Goal: Task Accomplishment & Management: Use online tool/utility

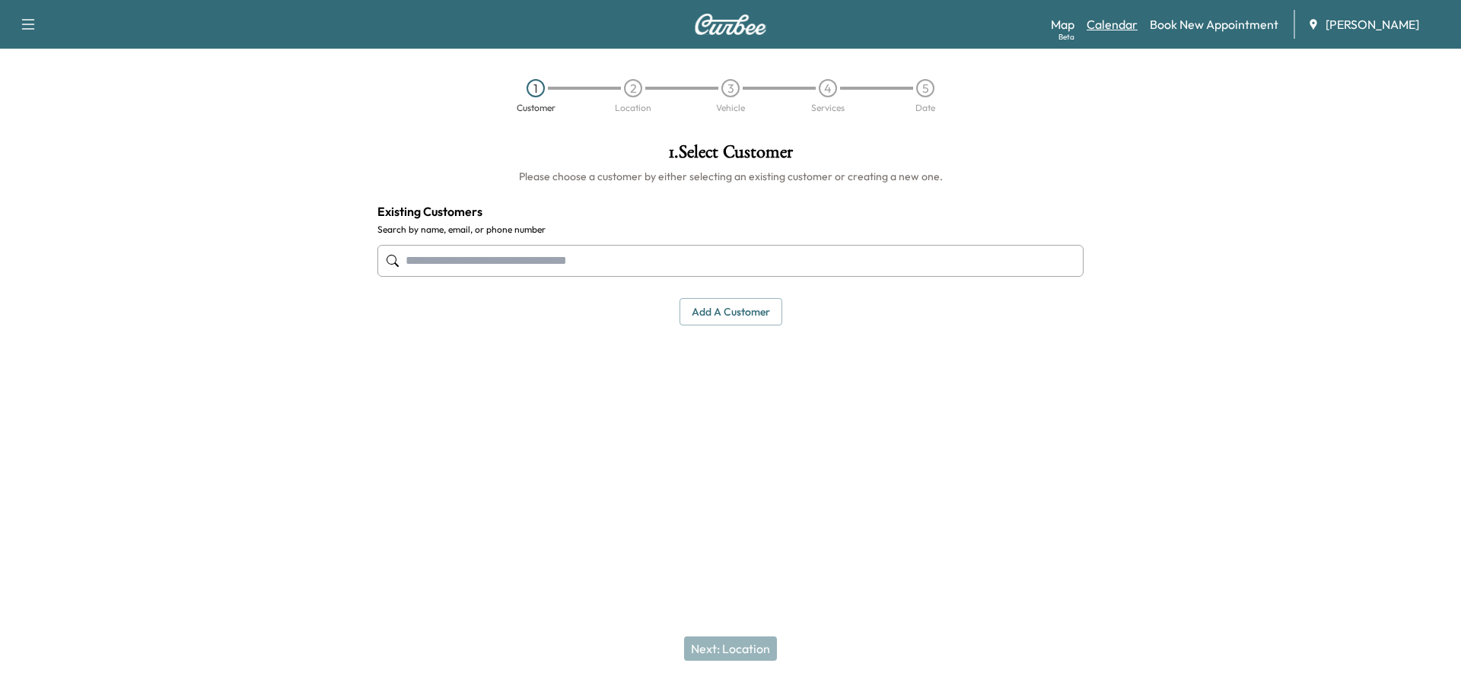
click at [1102, 16] on link "Calendar" at bounding box center [1111, 24] width 51 height 18
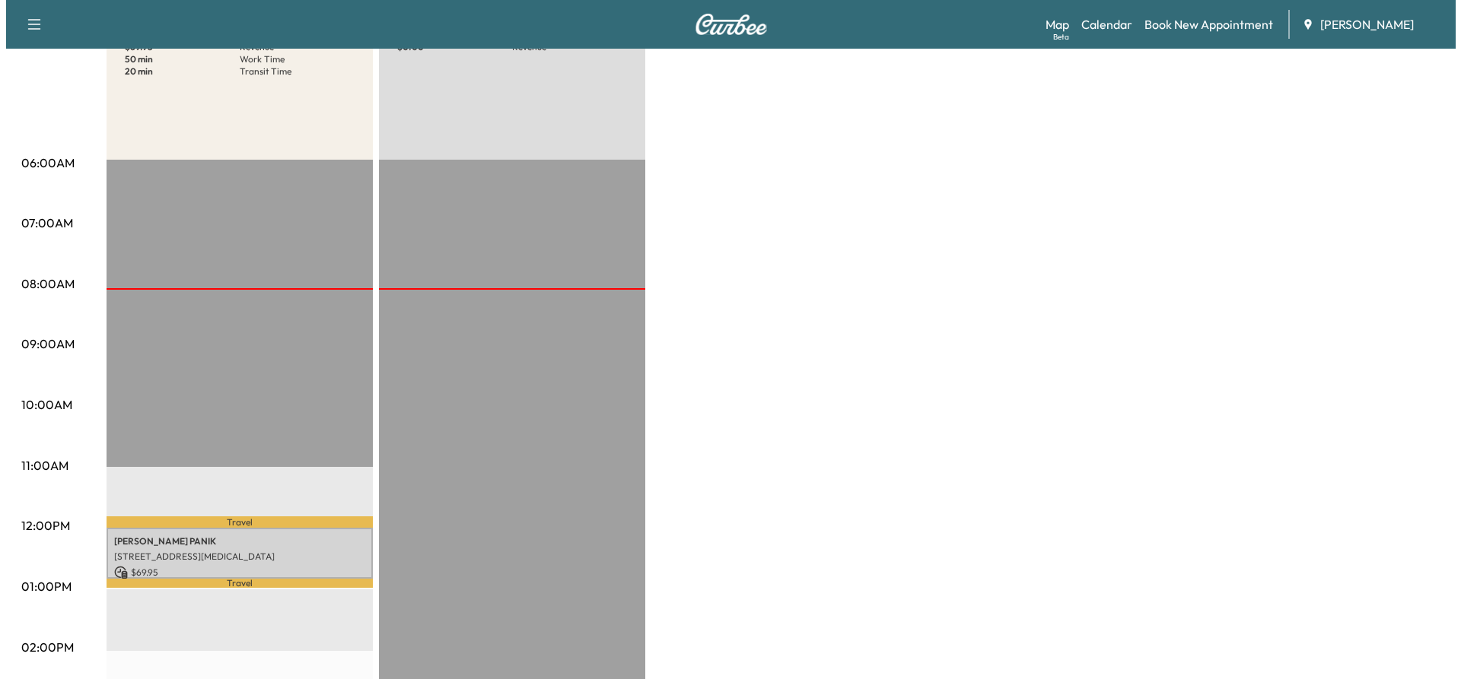
scroll to position [304, 0]
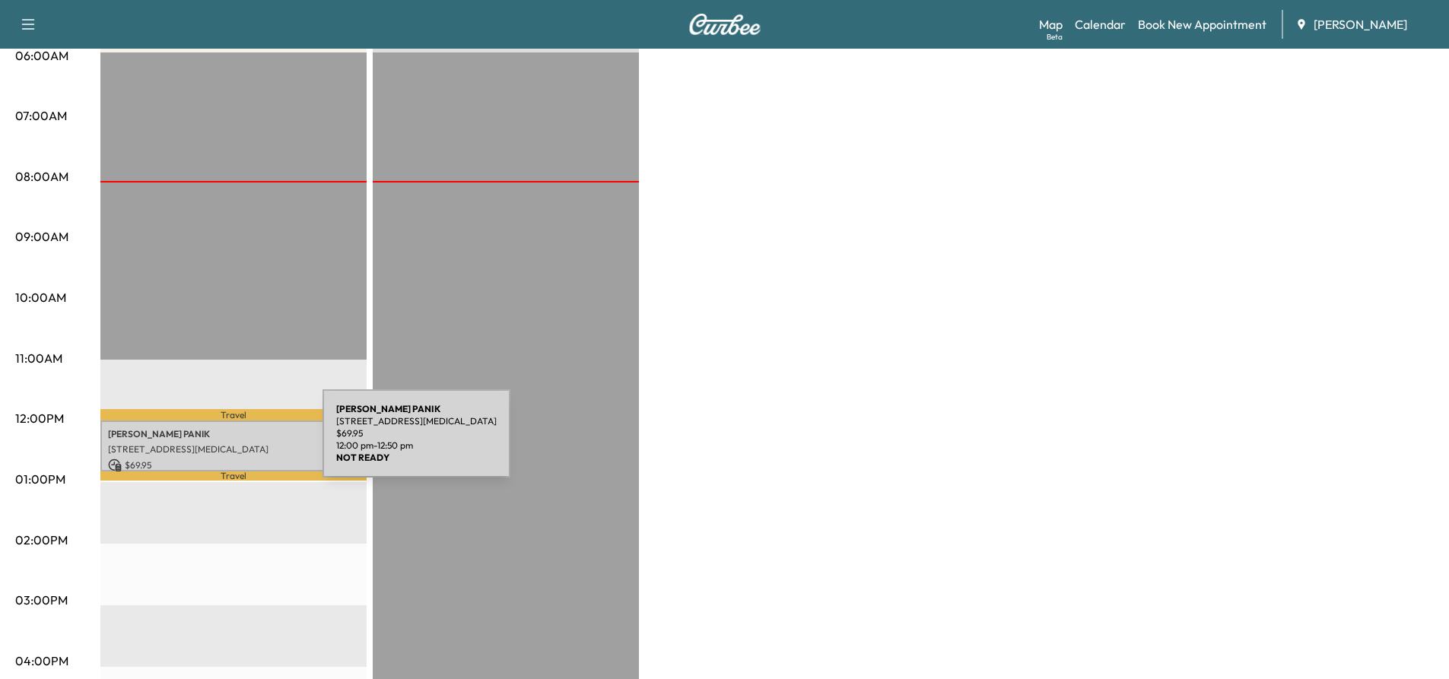
click at [208, 444] on p "[STREET_ADDRESS][MEDICAL_DATA]" at bounding box center [233, 450] width 251 height 12
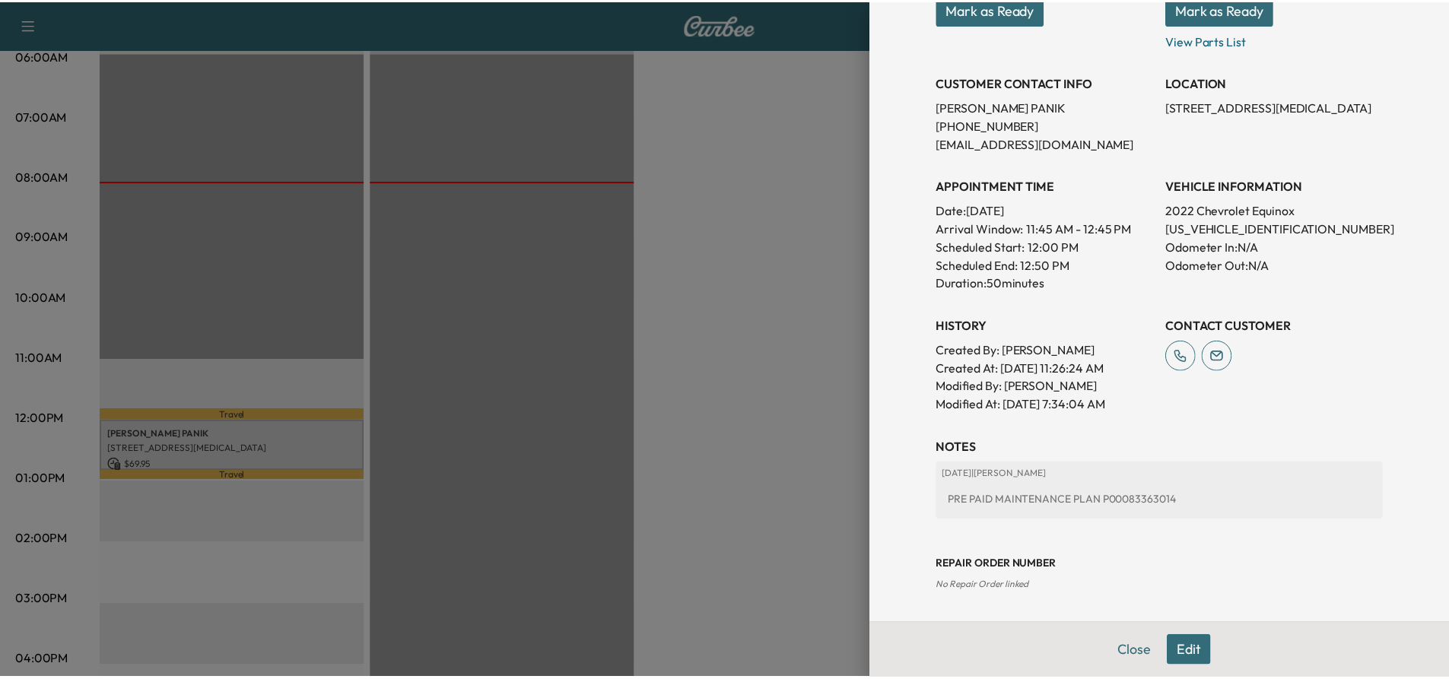
scroll to position [0, 0]
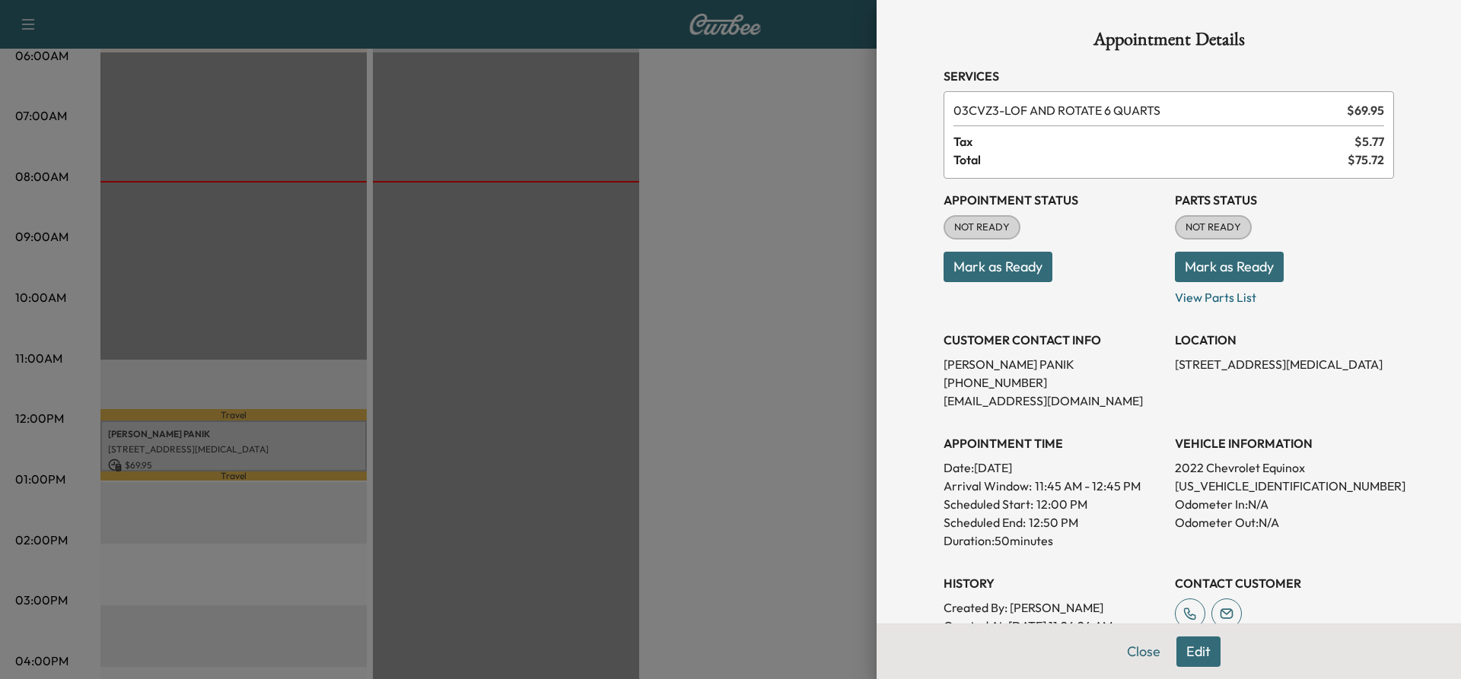
click at [499, 168] on div at bounding box center [730, 339] width 1461 height 679
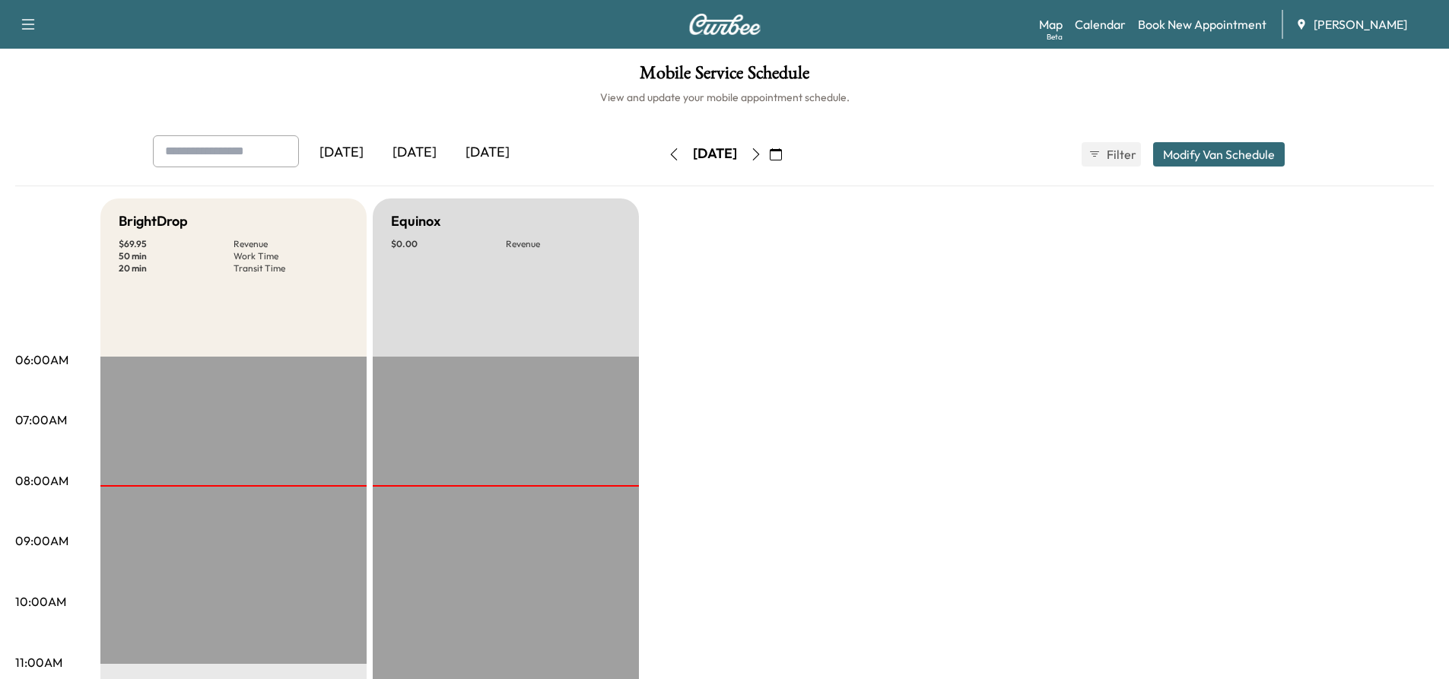
click at [762, 157] on icon "button" at bounding box center [756, 154] width 12 height 12
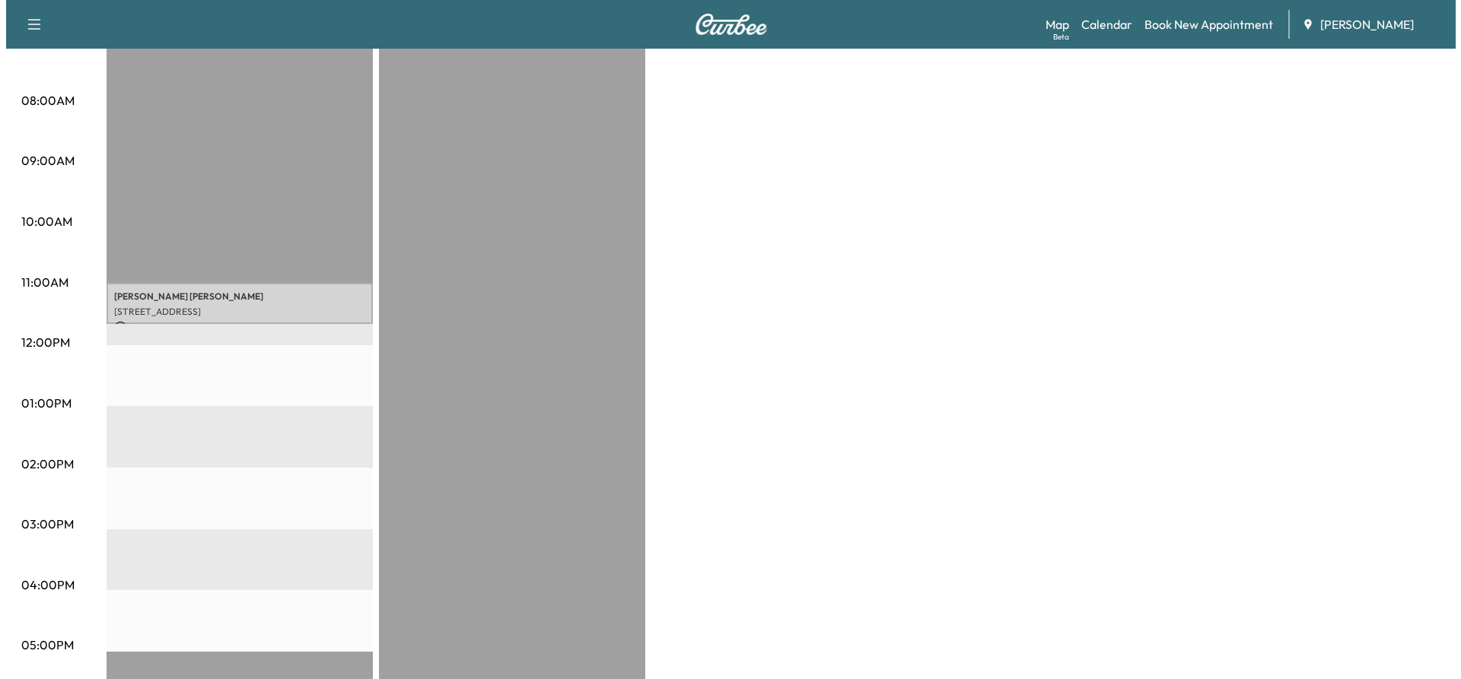
scroll to position [76, 0]
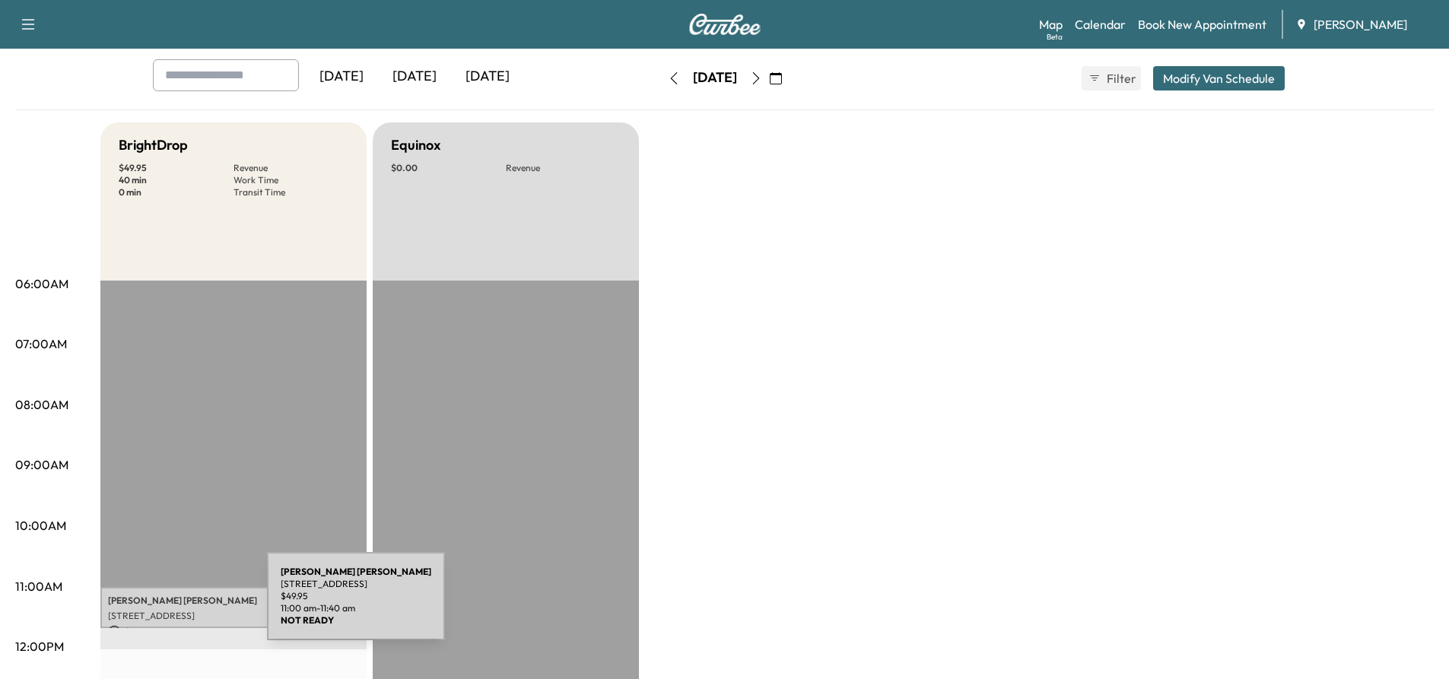
click at [153, 606] on div "[PERSON_NAME] [STREET_ADDRESS] $ 49.95 11:00 am - 11:40 am" at bounding box center [233, 607] width 266 height 41
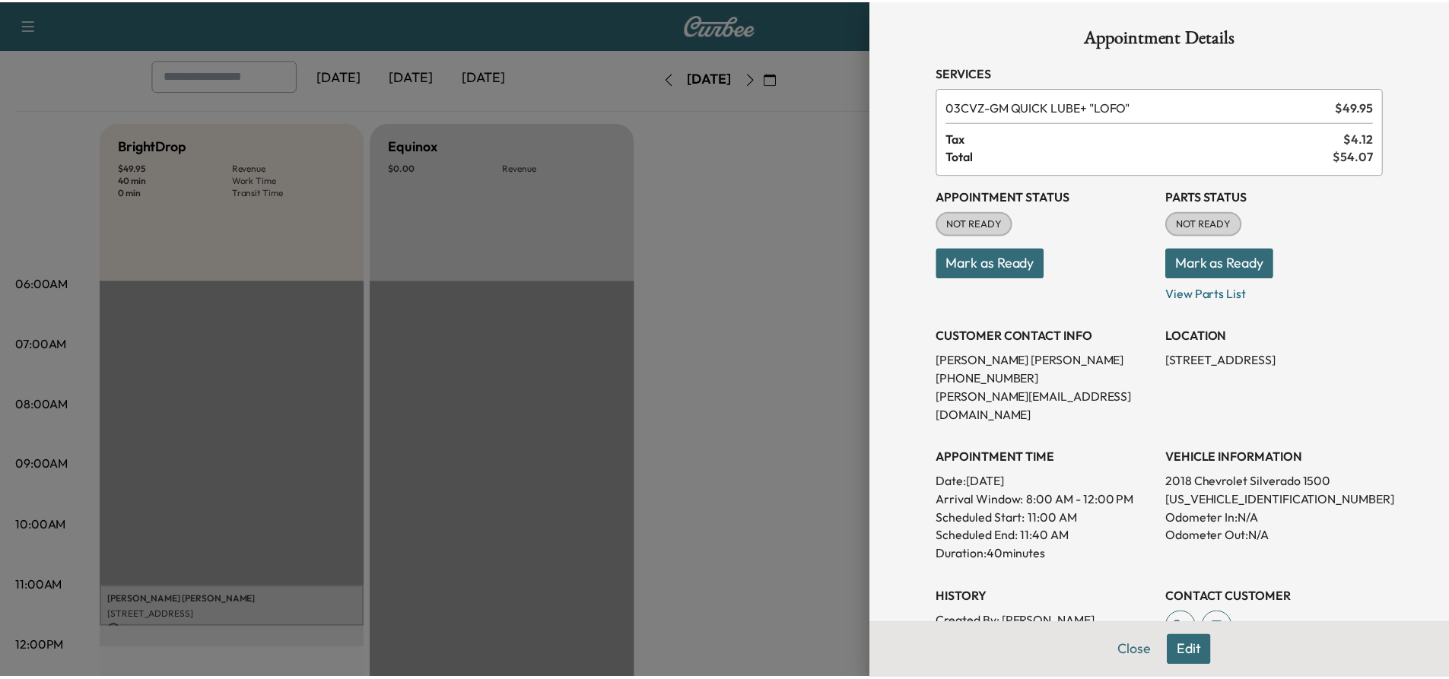
scroll to position [0, 0]
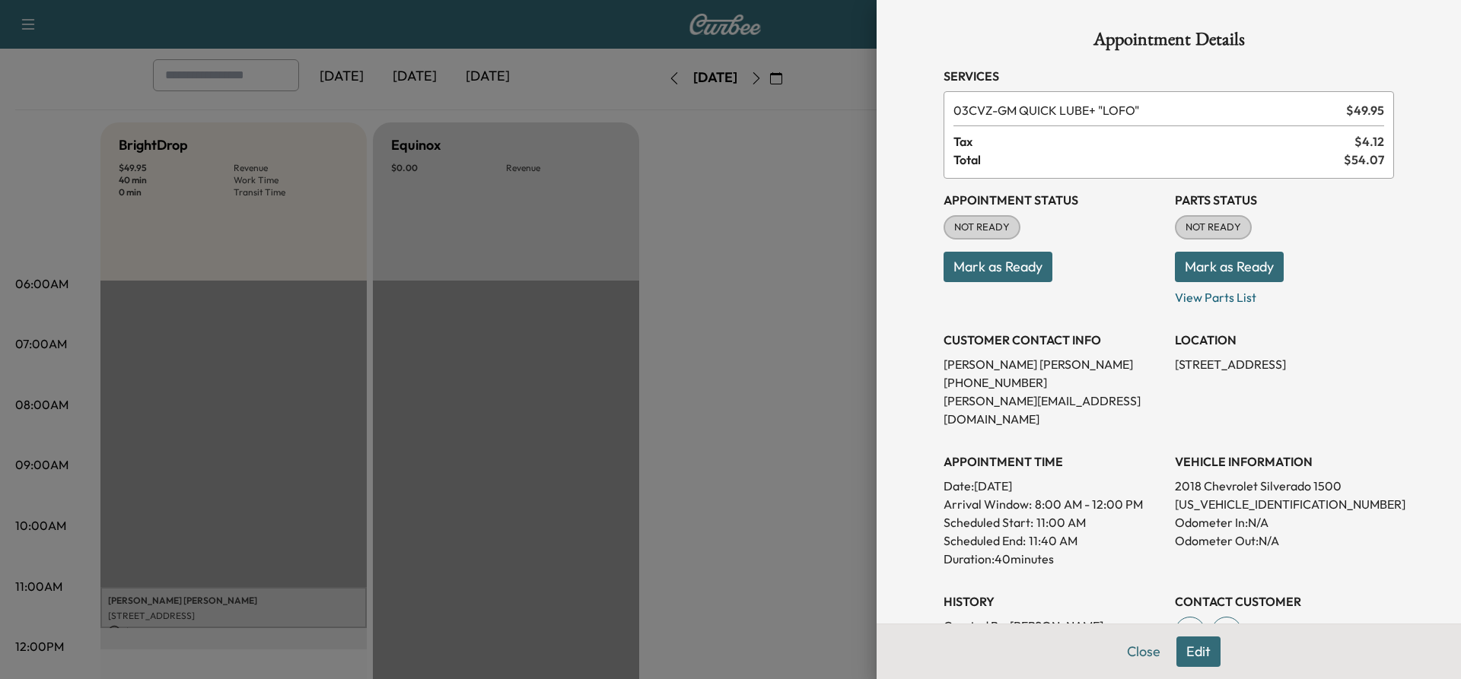
click at [789, 239] on div at bounding box center [730, 339] width 1461 height 679
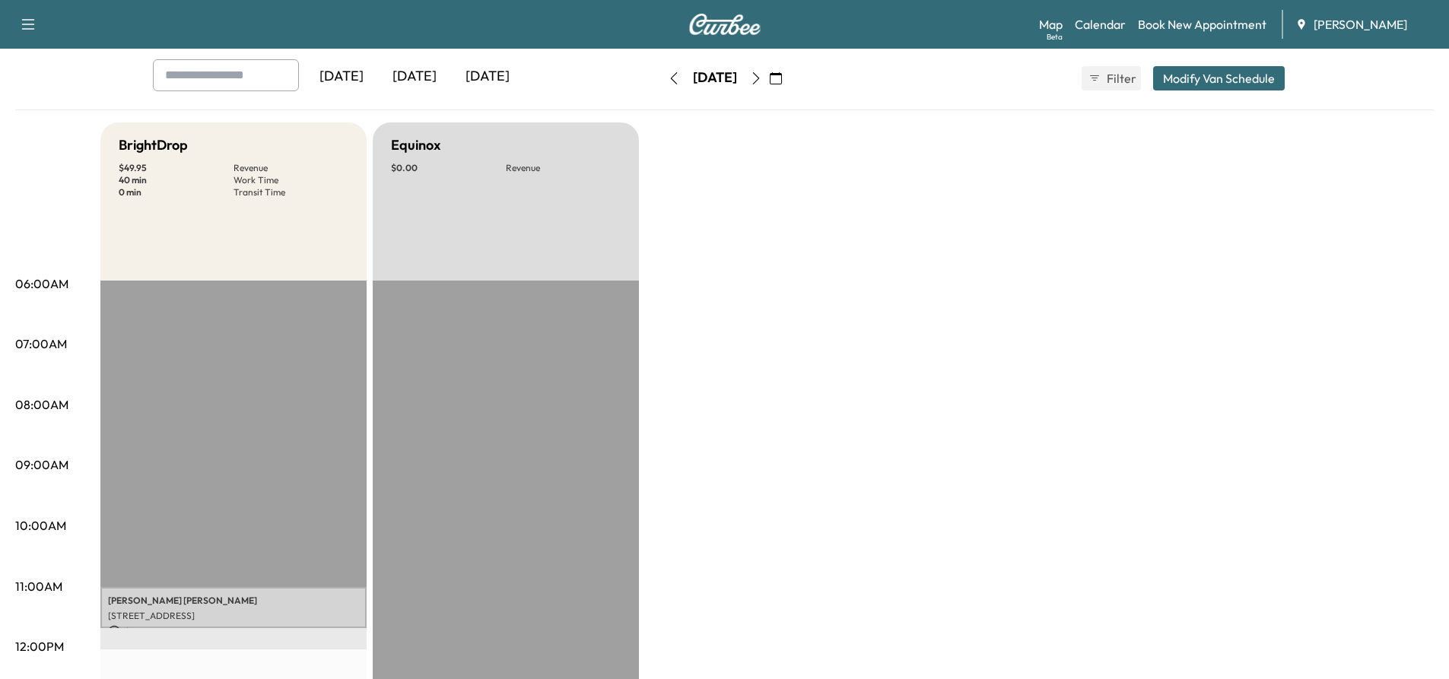
click at [668, 80] on icon "button" at bounding box center [674, 78] width 12 height 12
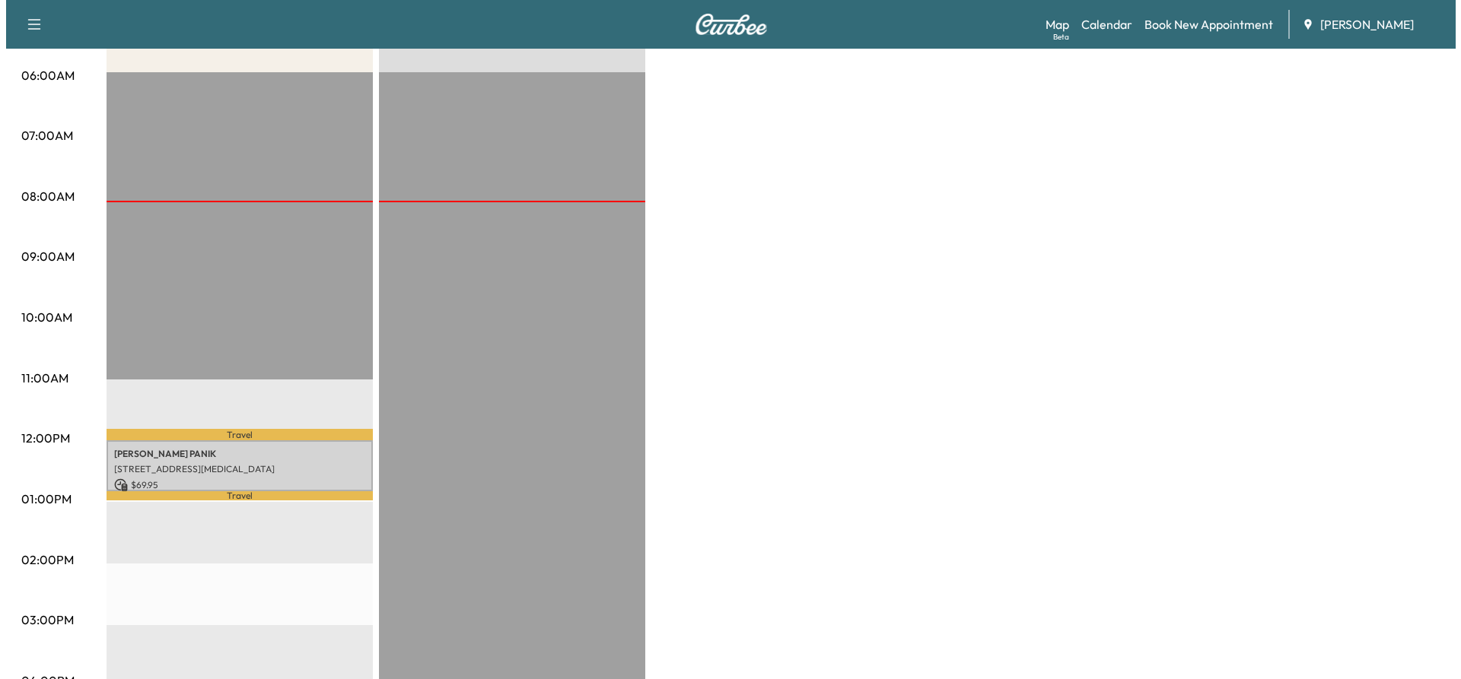
scroll to position [304, 0]
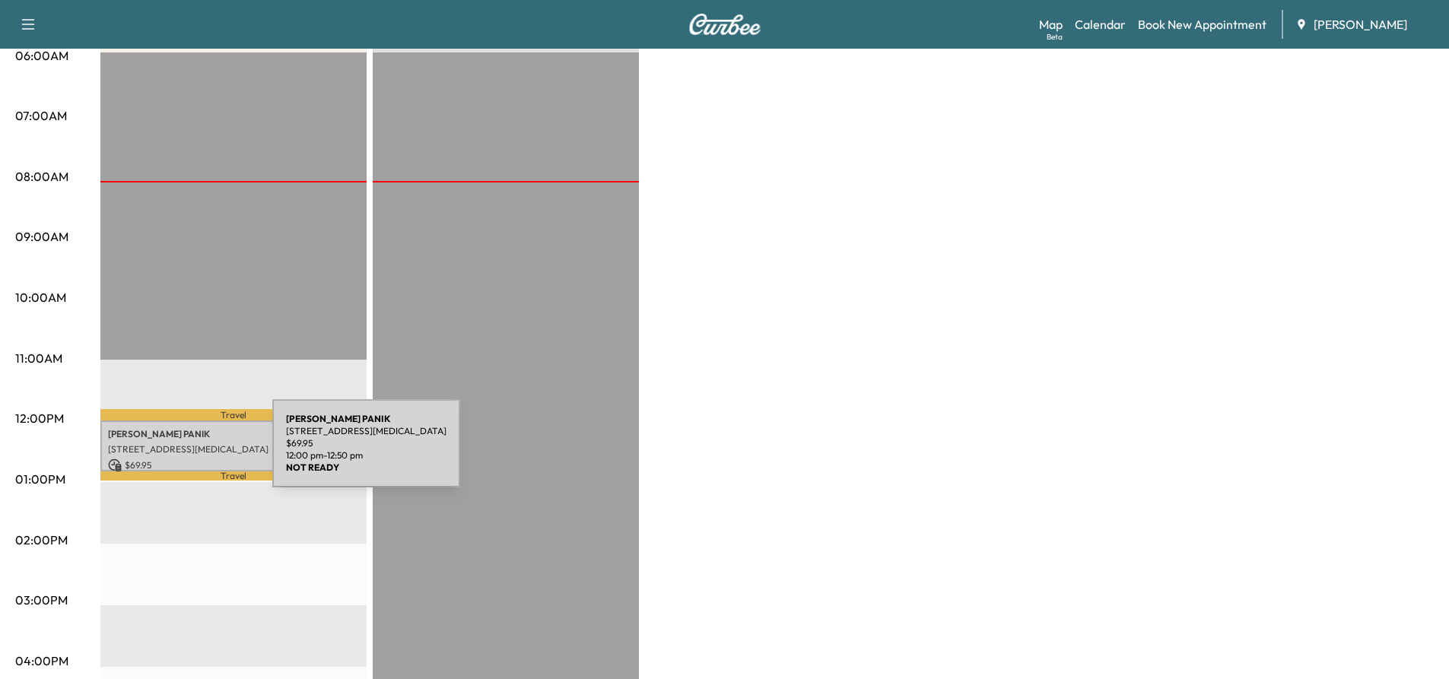
click at [158, 453] on div "[PERSON_NAME] [STREET_ADDRESS][MEDICAL_DATA] $ 69.95 12:00 pm - 12:50 pm" at bounding box center [233, 446] width 266 height 51
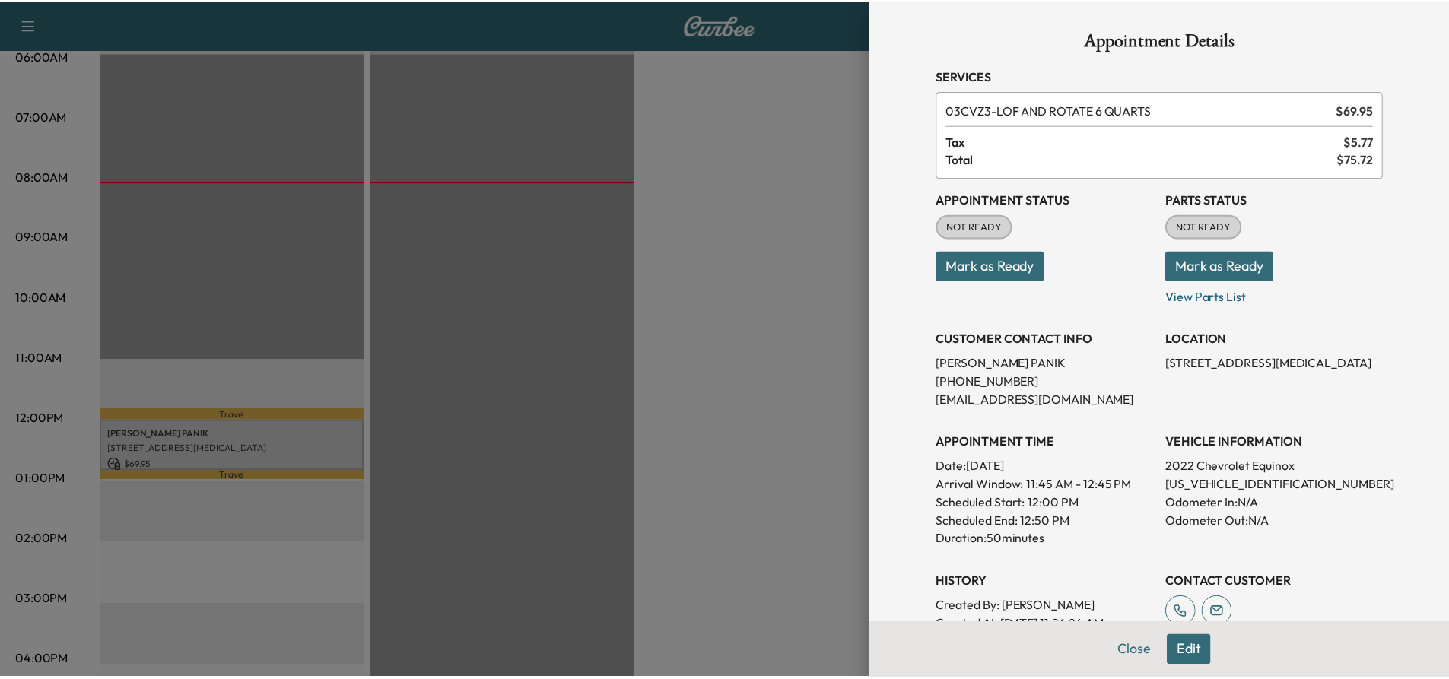
scroll to position [0, 0]
